Goal: Find specific page/section: Find specific page/section

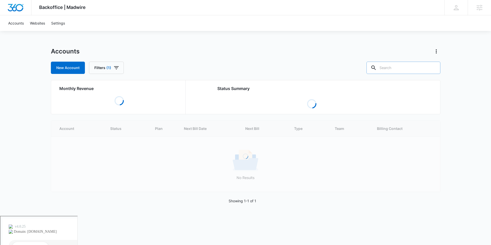
click at [403, 71] on input "text" at bounding box center [404, 68] width 74 height 12
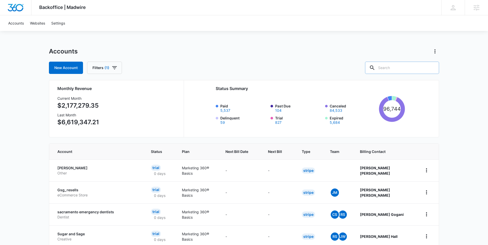
click at [406, 71] on input "text" at bounding box center [402, 68] width 74 height 12
click at [398, 66] on input "text" at bounding box center [402, 68] width 74 height 12
type input "latin group"
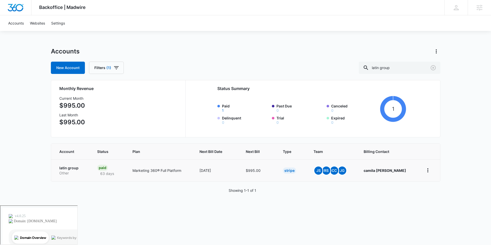
click at [71, 171] on p "Other" at bounding box center [72, 173] width 26 height 5
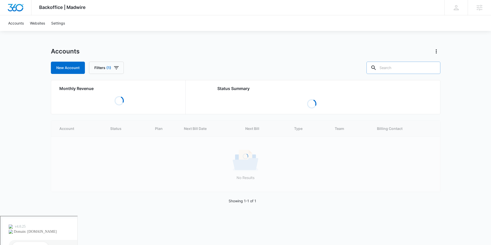
click at [406, 66] on input "text" at bounding box center [404, 68] width 74 height 12
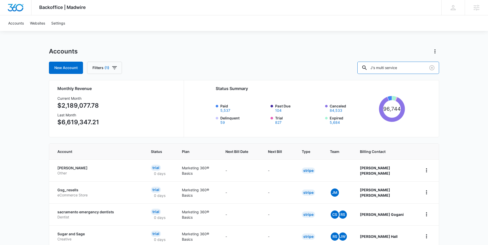
type input "J's multi service"
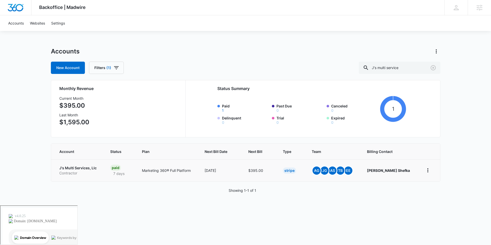
click at [81, 170] on p "J's Multi Services, Llc" at bounding box center [78, 168] width 39 height 5
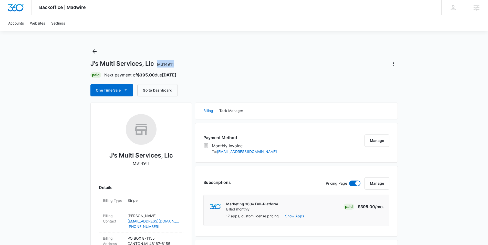
drag, startPoint x: 177, startPoint y: 64, endPoint x: 158, endPoint y: 67, distance: 19.1
click at [158, 67] on div "J's Multi Services, Llc M314911" at bounding box center [243, 64] width 307 height 8
copy span "M314911"
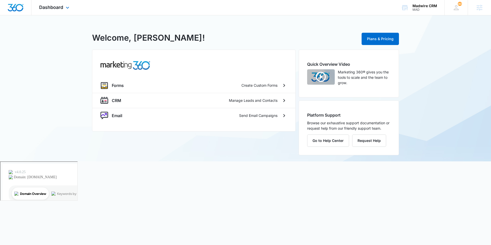
click at [70, 12] on div "Dashboard Apps Forms CRM Email Settings" at bounding box center [54, 7] width 47 height 15
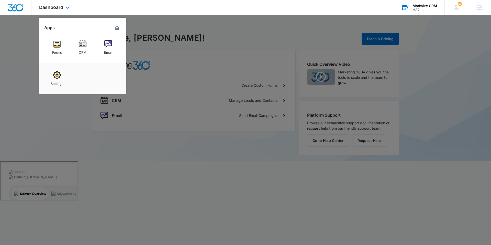
click at [412, 3] on div "Madwire CRM MAD Your Accounts View All" at bounding box center [419, 7] width 51 height 15
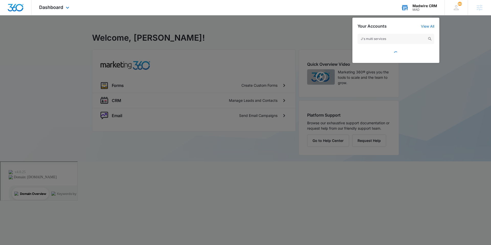
type input "J's multi services"
click at [421, 9] on div "MAD" at bounding box center [425, 10] width 25 height 4
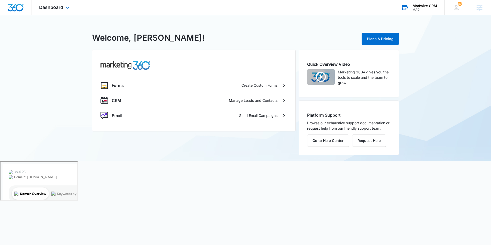
click at [416, 9] on div "MAD" at bounding box center [425, 10] width 25 height 4
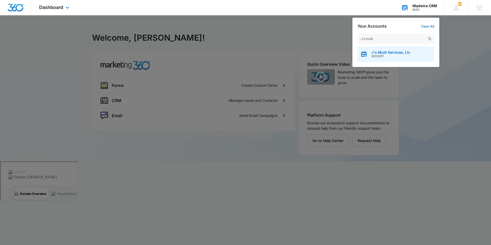
type input "J's multi"
click at [389, 55] on span "M314911" at bounding box center [391, 57] width 39 height 4
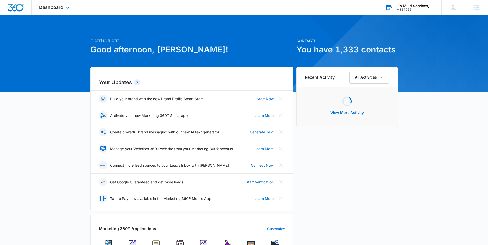
click at [58, 12] on div "Dashboard Apps Reputation Websites Forms CRM Email Social Payments POS Content …" at bounding box center [54, 7] width 47 height 15
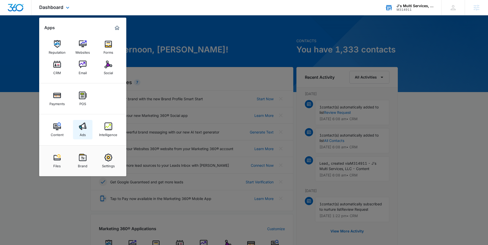
click at [80, 128] on img at bounding box center [83, 127] width 8 height 8
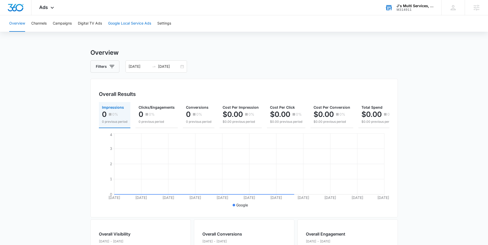
click at [118, 25] on button "Google Local Service Ads" at bounding box center [129, 23] width 43 height 16
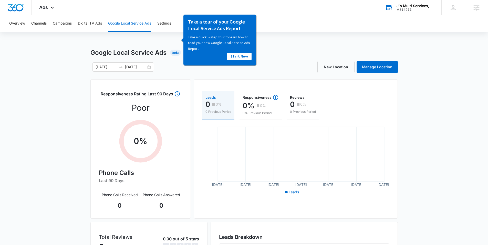
click at [282, 55] on div "Google Local Service Ads Beta" at bounding box center [243, 52] width 307 height 9
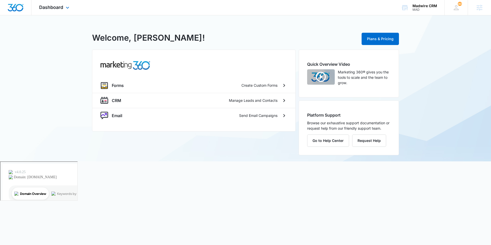
click at [59, 14] on div "Dashboard Apps Forms CRM Email Settings" at bounding box center [54, 7] width 47 height 15
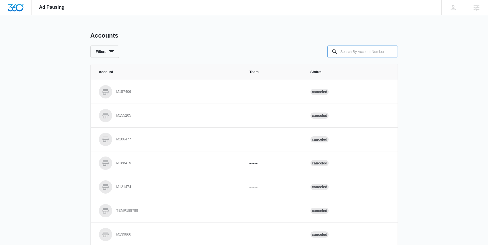
click at [350, 47] on input "text" at bounding box center [362, 52] width 70 height 12
paste input "M314911"
type input "M314911"
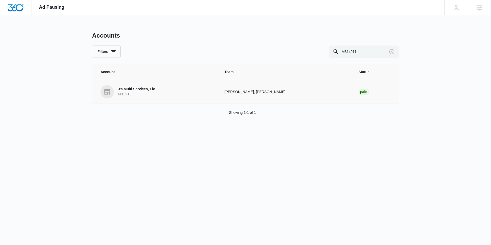
click at [142, 90] on p "J's Multi Services, Llc" at bounding box center [136, 89] width 37 height 5
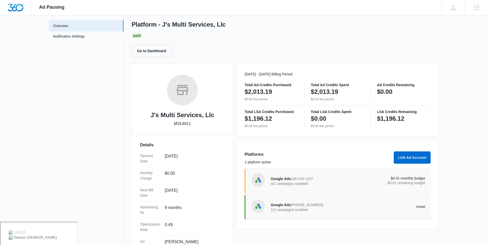
scroll to position [49, 0]
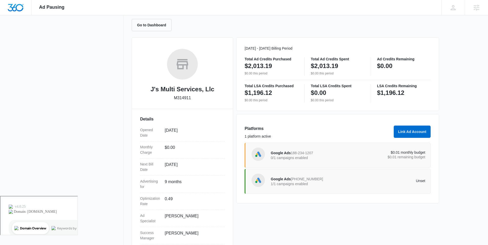
click at [299, 183] on p "1/1 campaigns enabled" at bounding box center [309, 184] width 77 height 4
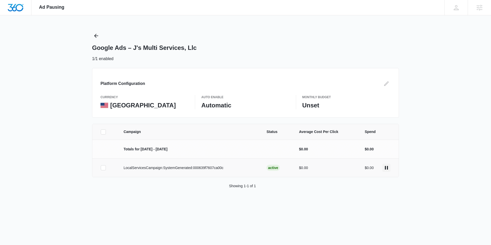
click at [387, 165] on icon "actions.pause" at bounding box center [387, 168] width 6 height 6
click at [388, 168] on icon "actions.activate" at bounding box center [387, 168] width 3 height 4
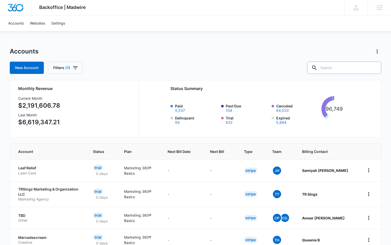
click at [342, 67] on input "text" at bounding box center [344, 68] width 74 height 12
type input "stain wranglers"
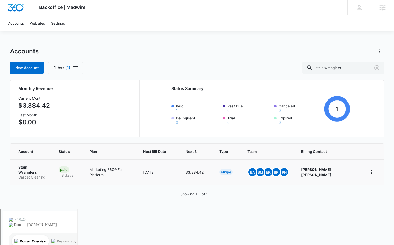
click at [29, 175] on p "Carpet Cleaning" at bounding box center [32, 177] width 28 height 5
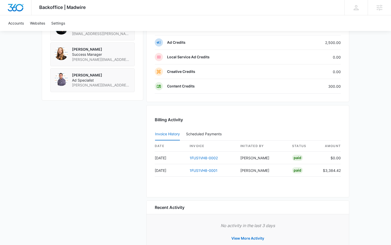
scroll to position [373, 0]
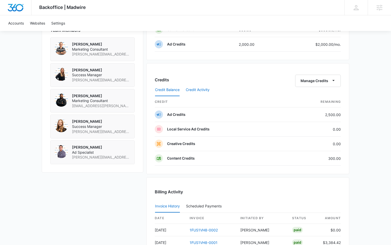
click at [199, 89] on button "Credit Activity" at bounding box center [198, 90] width 24 height 12
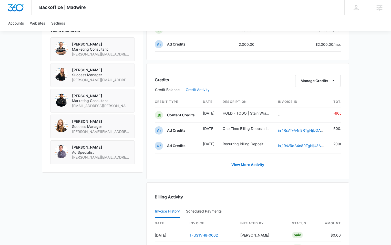
scroll to position [0, 5]
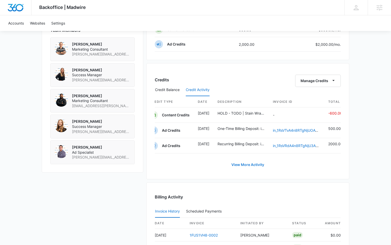
drag, startPoint x: 249, startPoint y: 170, endPoint x: 248, endPoint y: 173, distance: 2.7
click at [249, 171] on button "View More Activity" at bounding box center [247, 165] width 43 height 12
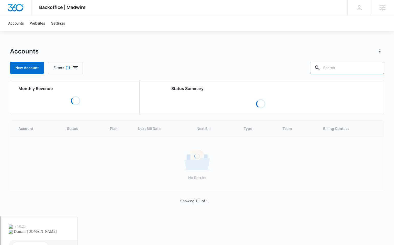
click at [364, 68] on input "text" at bounding box center [347, 68] width 74 height 12
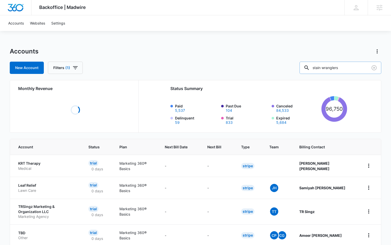
type input "stain wranglers"
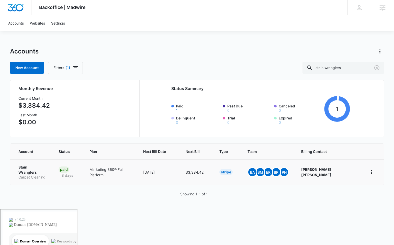
click at [40, 168] on p "Stain Wranglers" at bounding box center [32, 170] width 28 height 10
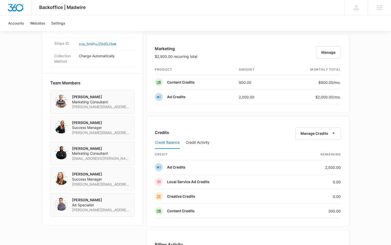
scroll to position [324, 0]
